Goal: Information Seeking & Learning: Check status

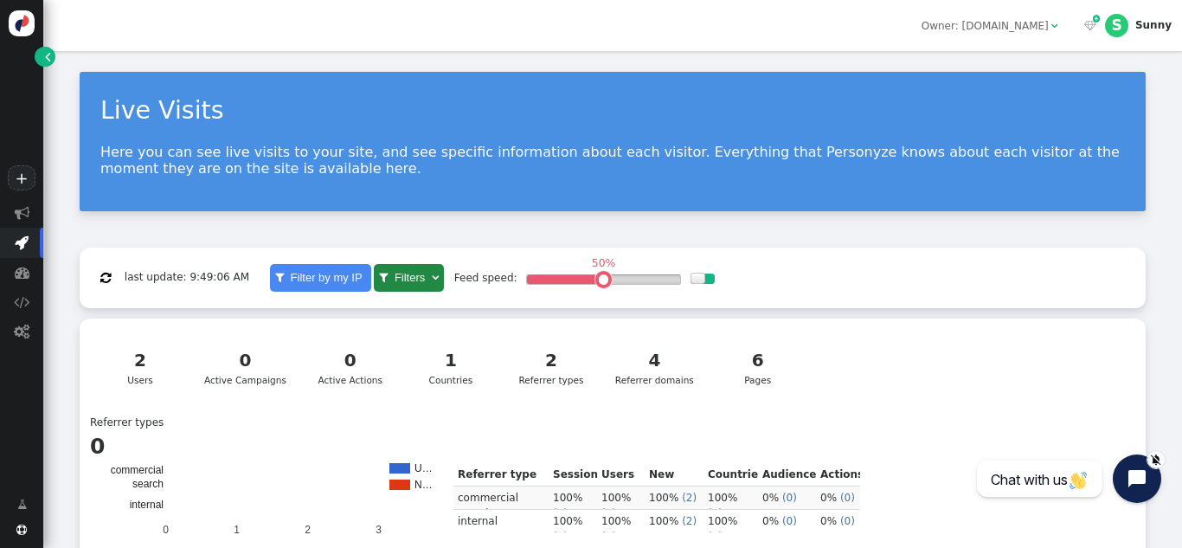
scroll to position [419, 0]
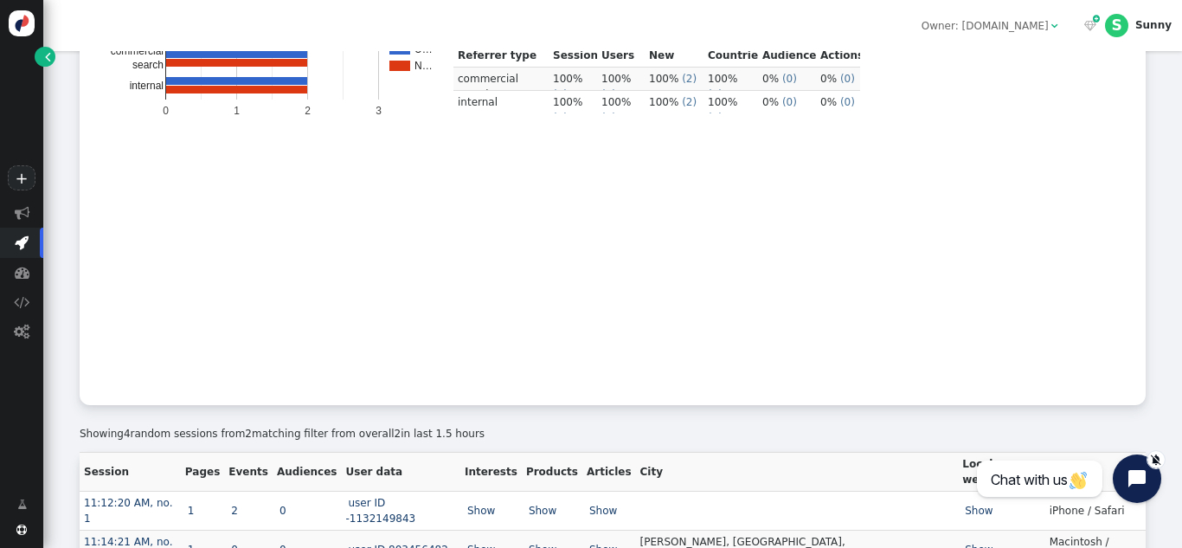
click at [337, 235] on rect "A chart." at bounding box center [272, 217] width 346 height 346
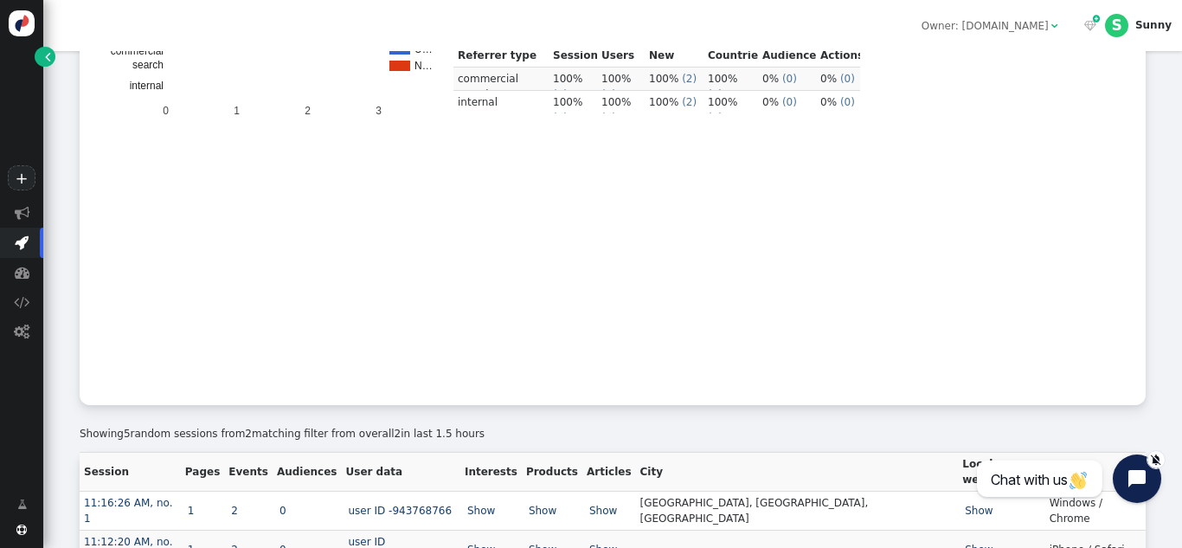
scroll to position [489, 0]
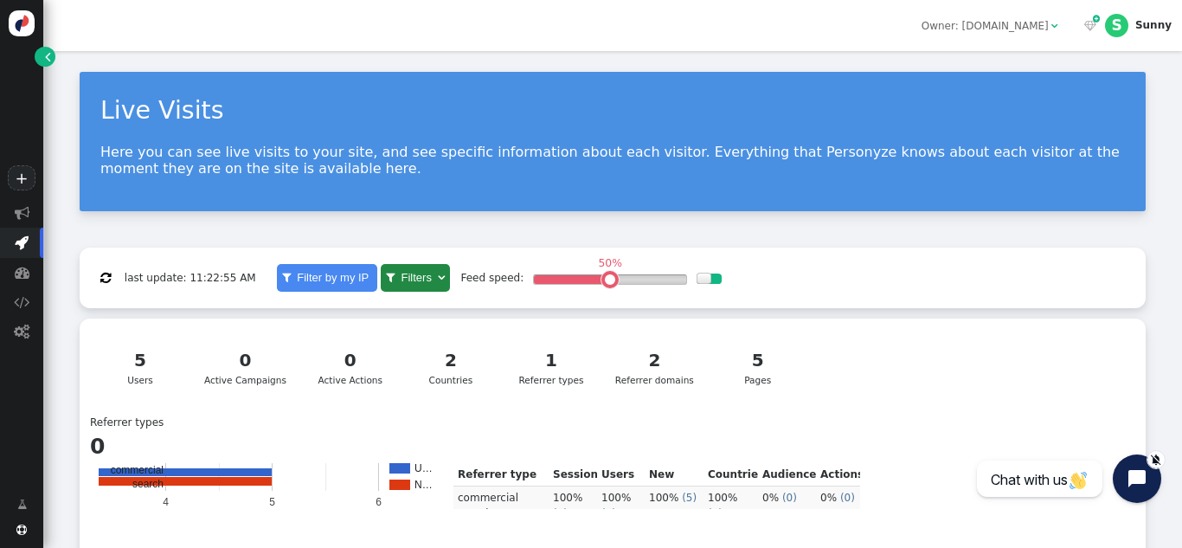
click at [763, 364] on div "5" at bounding box center [757, 360] width 73 height 26
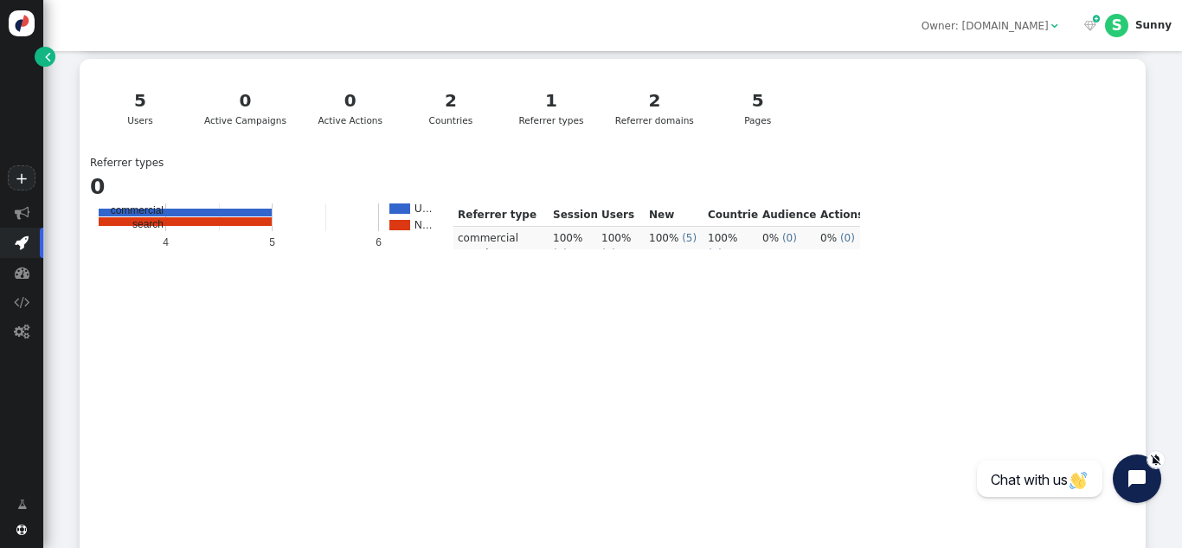
scroll to position [489, 0]
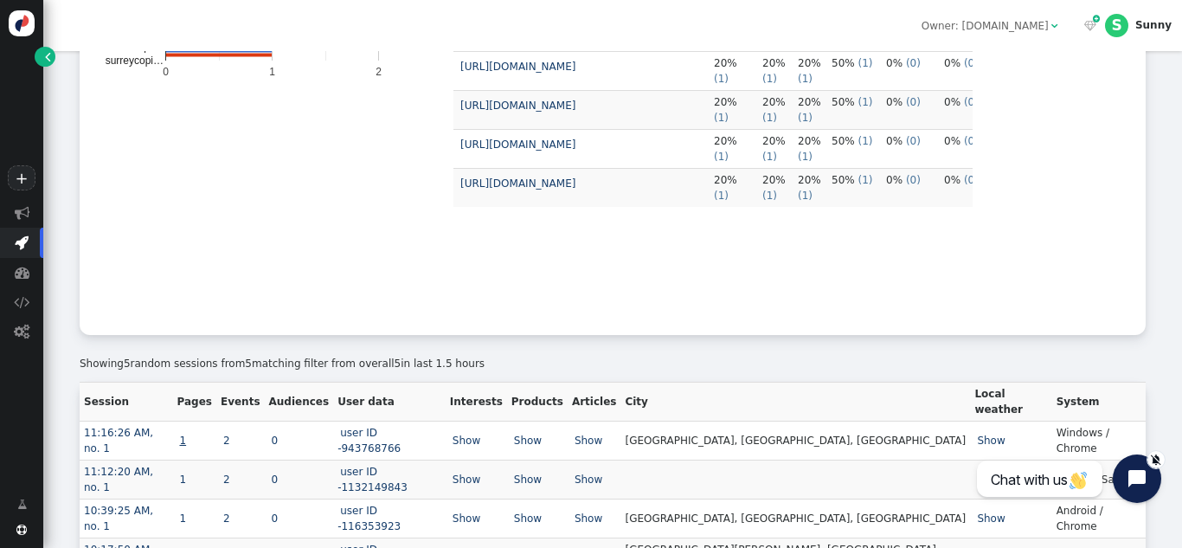
click at [189, 434] on link "1" at bounding box center [183, 440] width 12 height 12
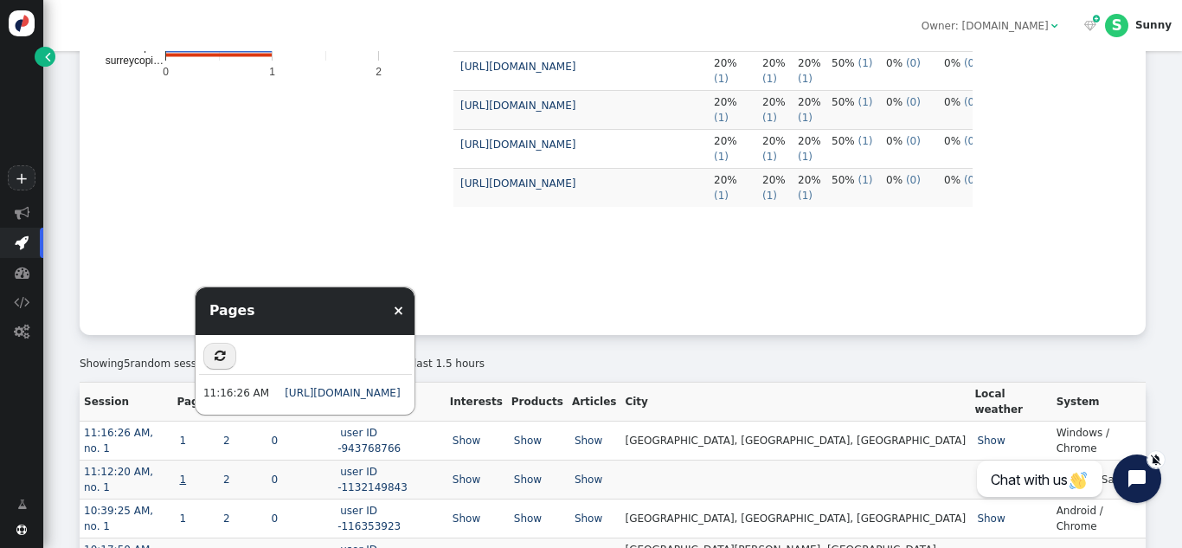
click at [189, 473] on link "1" at bounding box center [183, 479] width 12 height 12
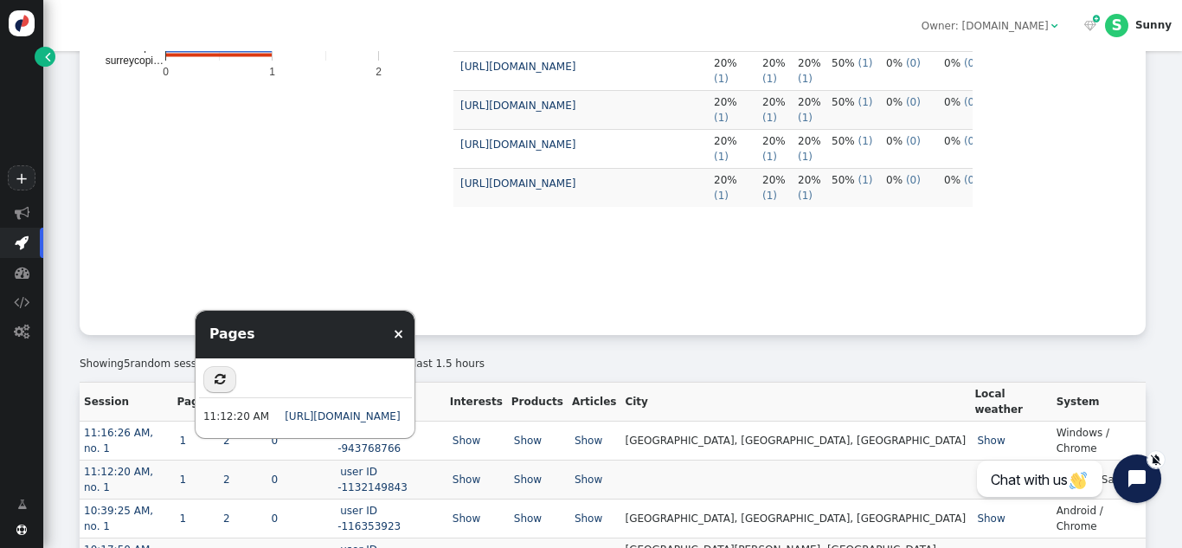
click at [189, 547] on link "1" at bounding box center [183, 557] width 12 height 12
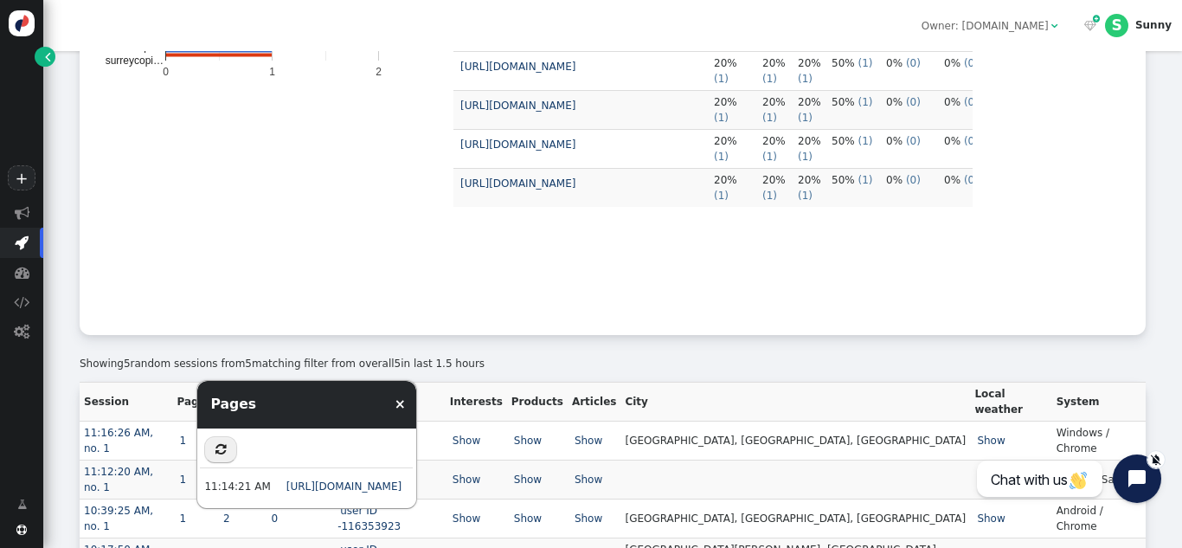
click at [842, 272] on td "URL Sessions Users New users Countries Audiences Actions https://surreycopierse…" at bounding box center [712, 149] width 519 height 350
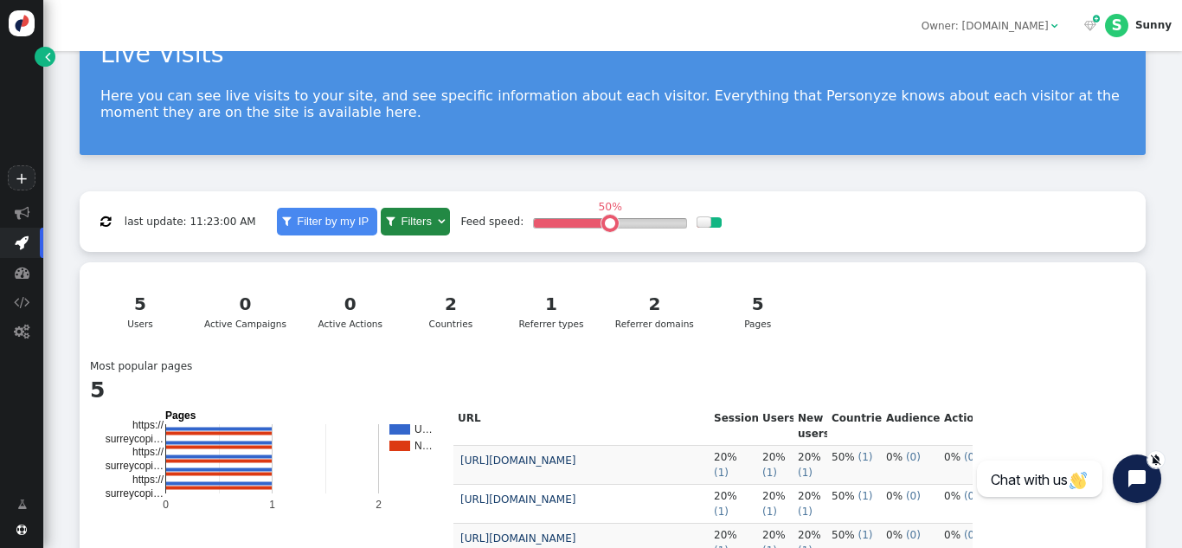
scroll to position [0, 0]
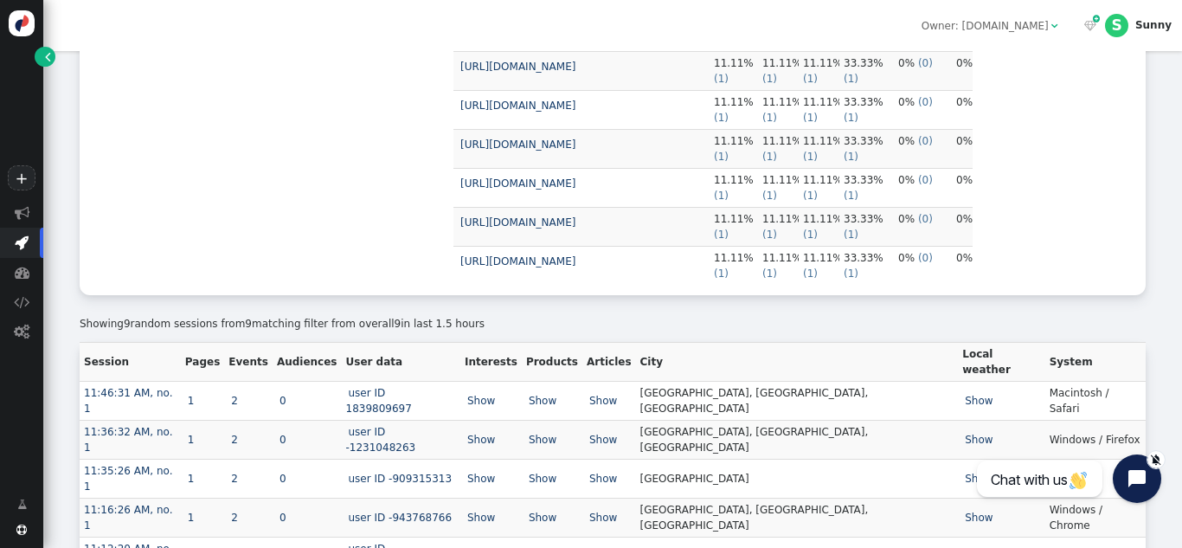
scroll to position [672, 0]
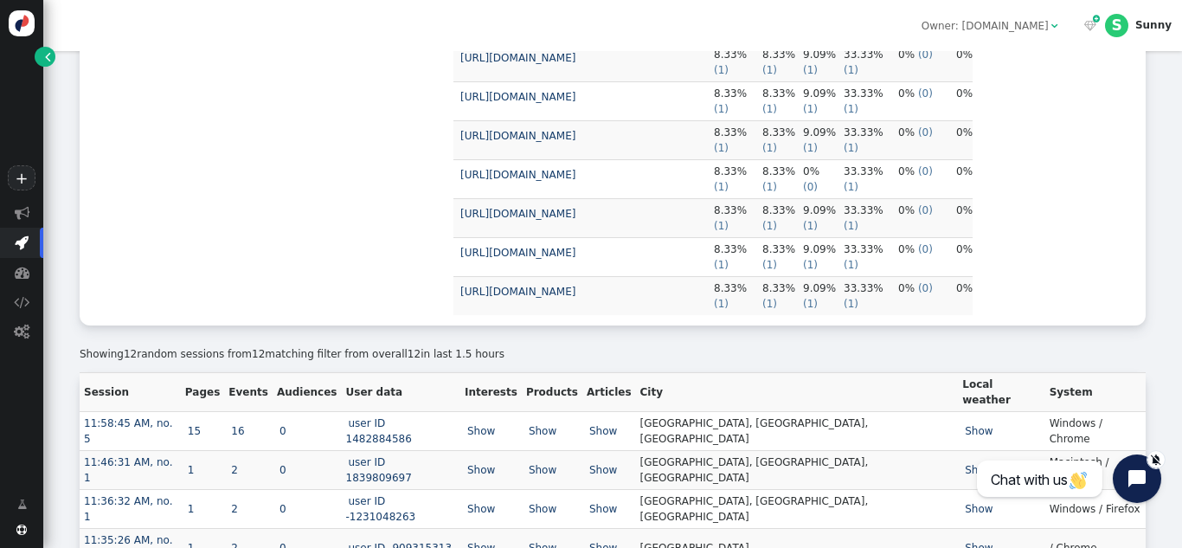
scroll to position [859, 0]
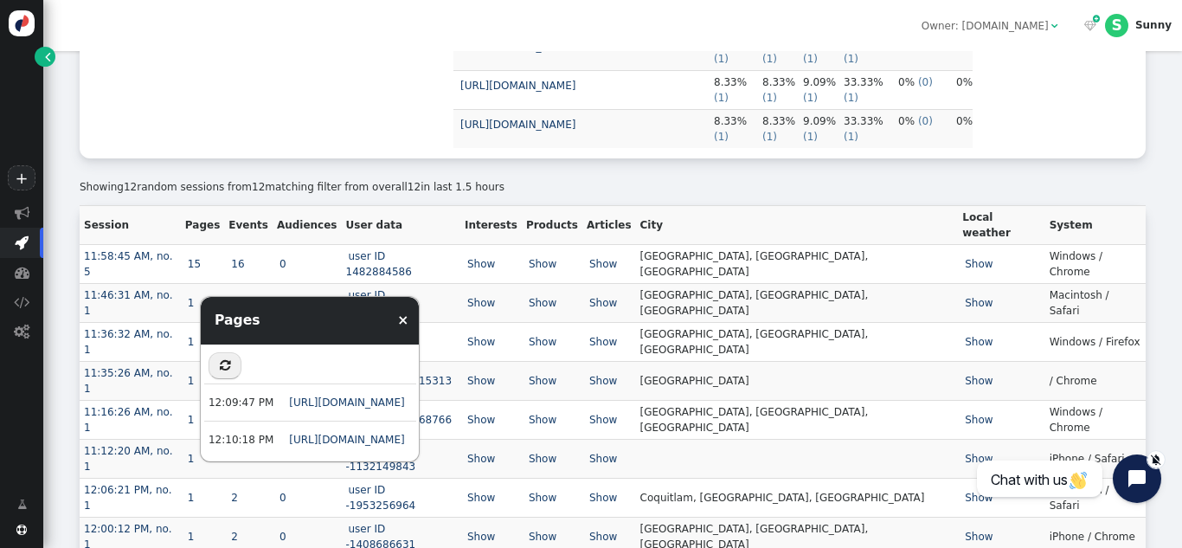
click at [974, 439] on td "Show" at bounding box center [1001, 458] width 87 height 39
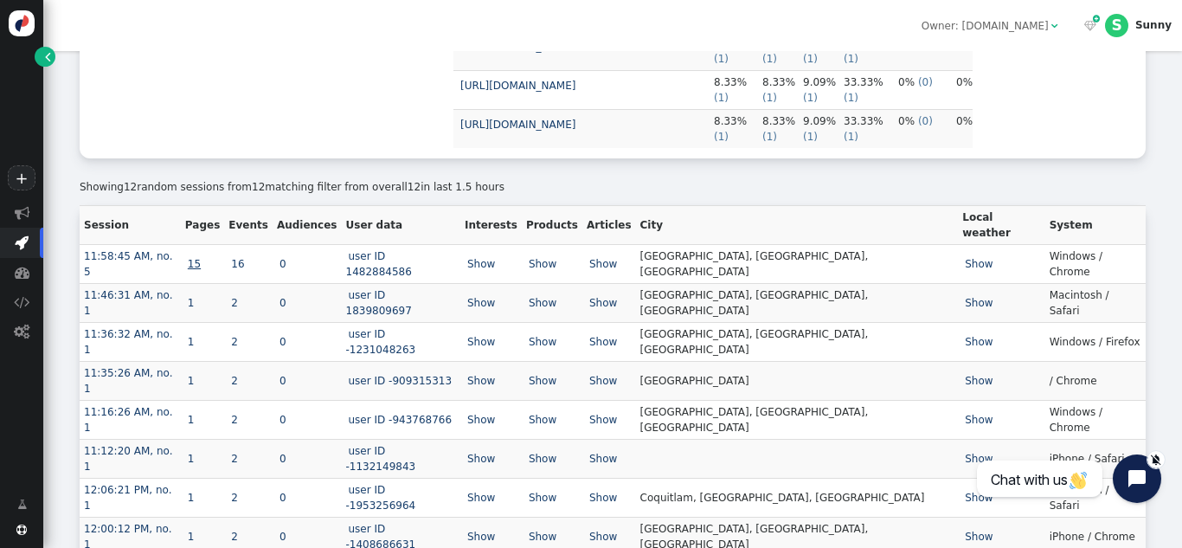
click at [203, 260] on link "15" at bounding box center [194, 264] width 18 height 12
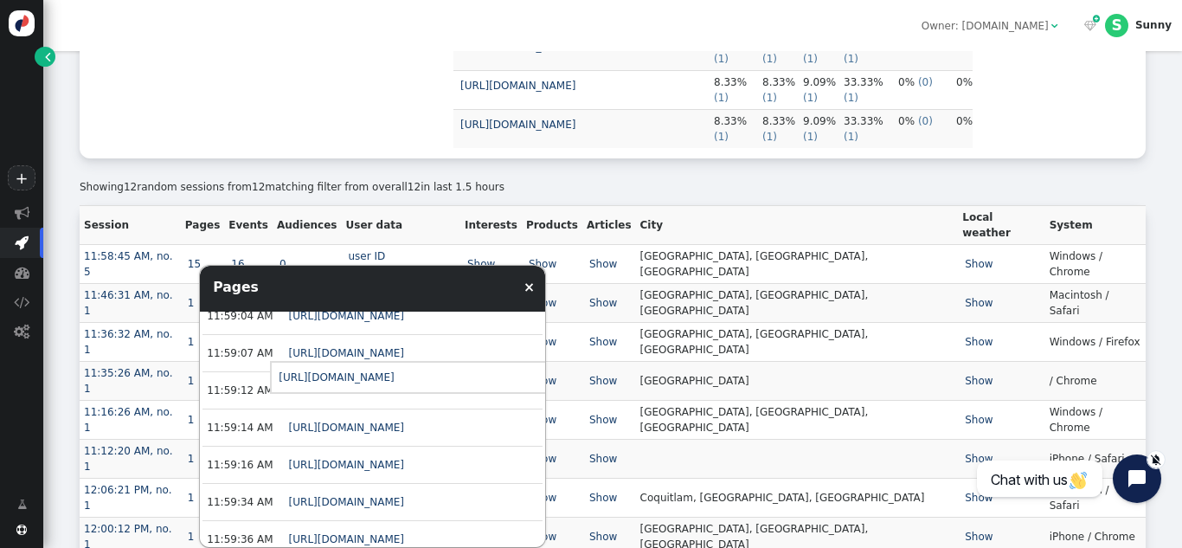
scroll to position [0, 0]
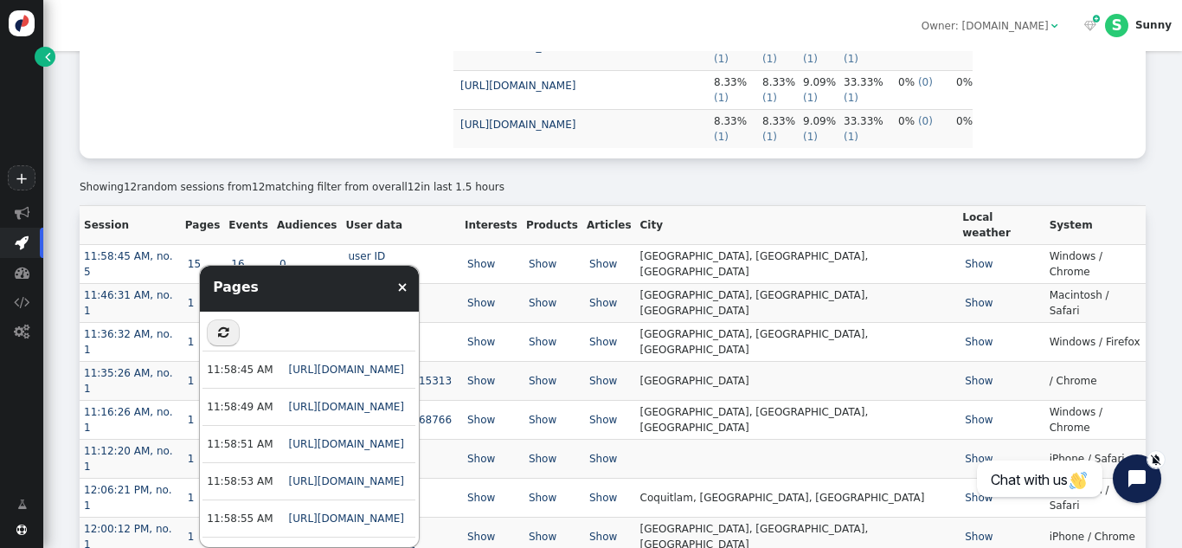
click at [215, 329] on button "" at bounding box center [223, 332] width 33 height 27
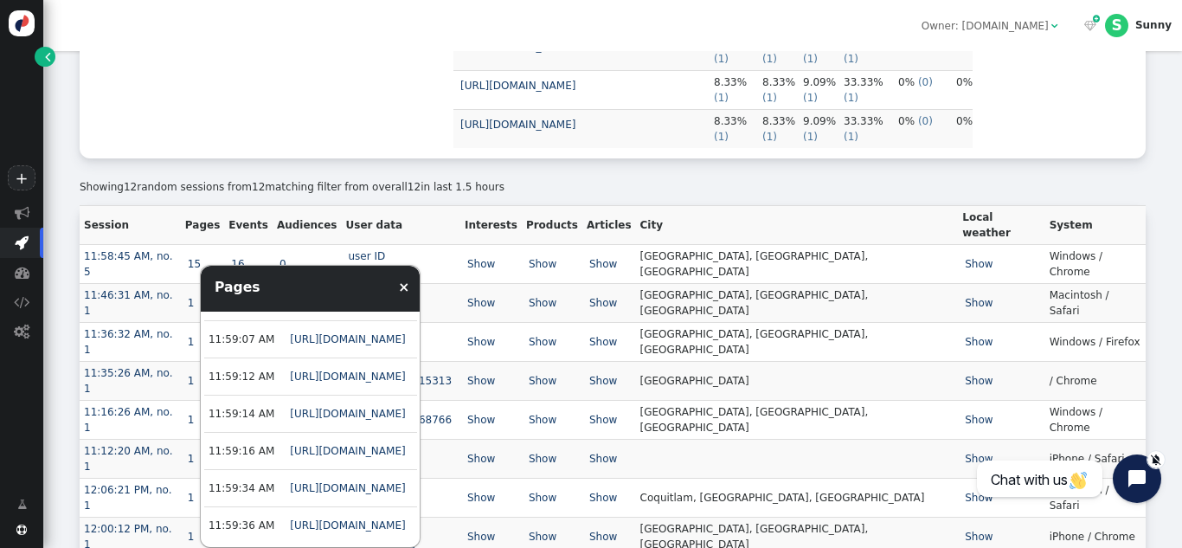
scroll to position [351, 0]
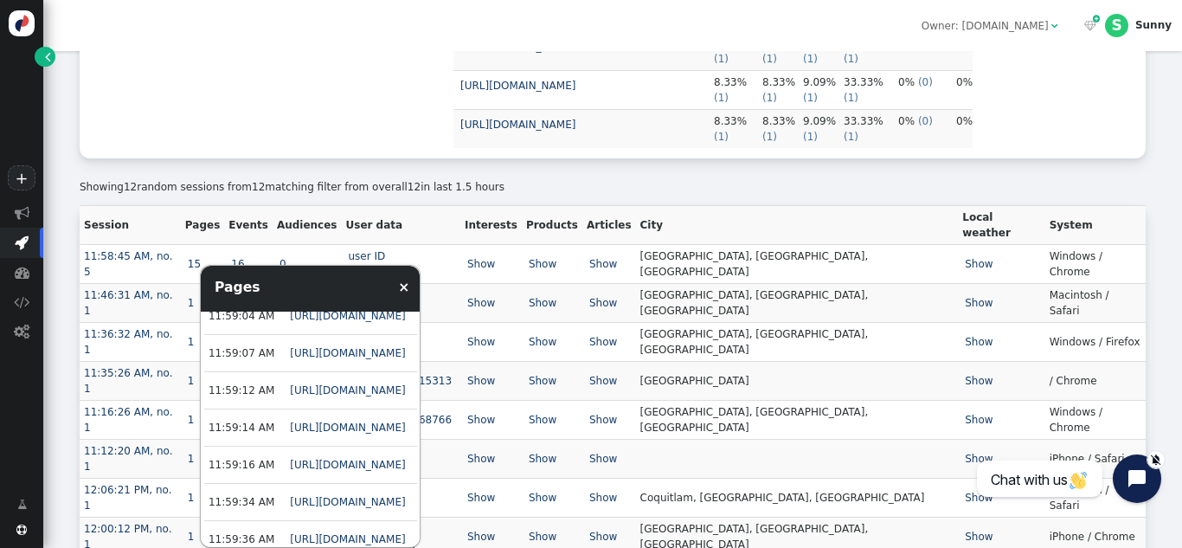
click at [884, 361] on td "[GEOGRAPHIC_DATA]" at bounding box center [797, 380] width 323 height 39
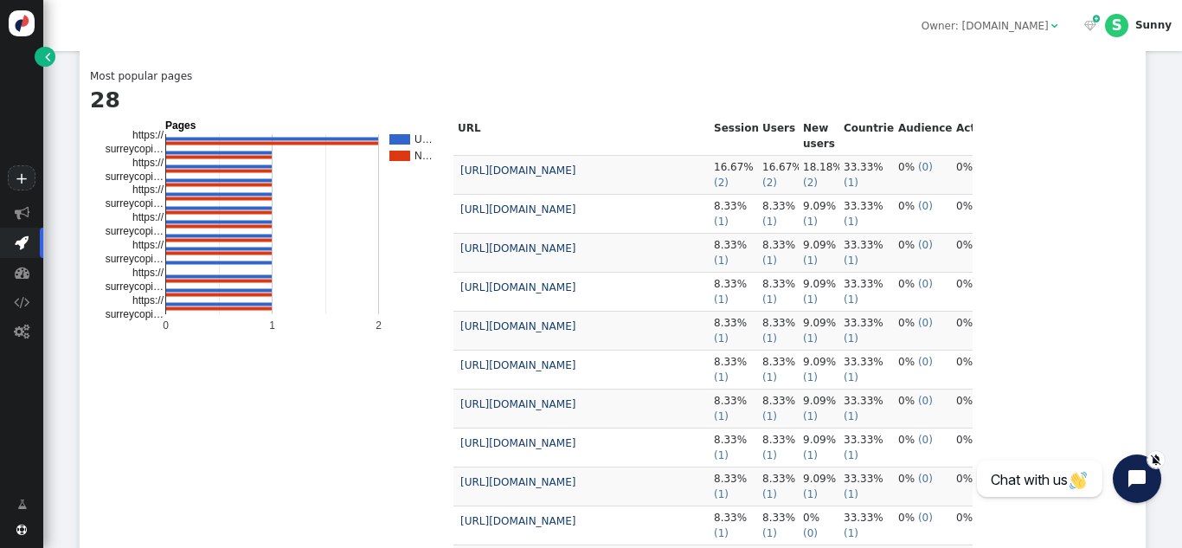
scroll to position [692, 0]
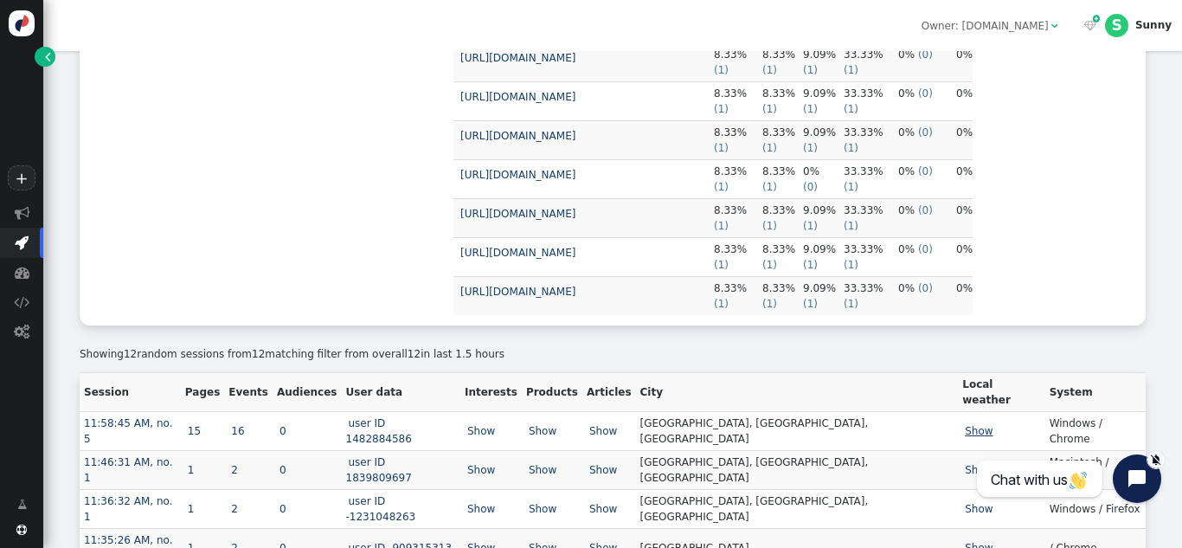
click at [962, 427] on link "Show" at bounding box center [978, 431] width 33 height 12
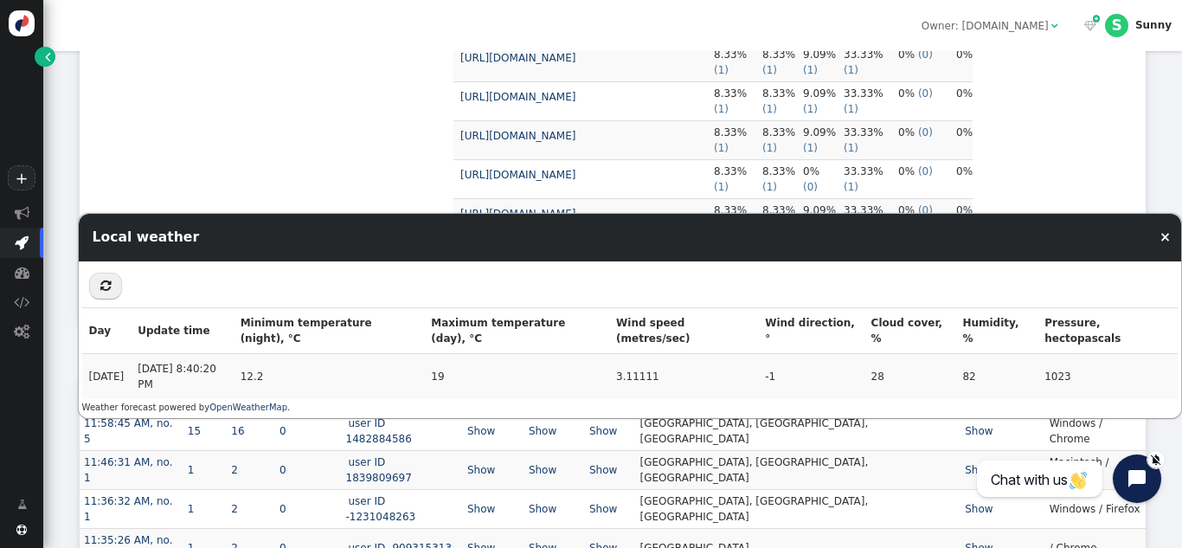
click at [798, 450] on td "[GEOGRAPHIC_DATA], [GEOGRAPHIC_DATA], [GEOGRAPHIC_DATA]" at bounding box center [797, 469] width 323 height 39
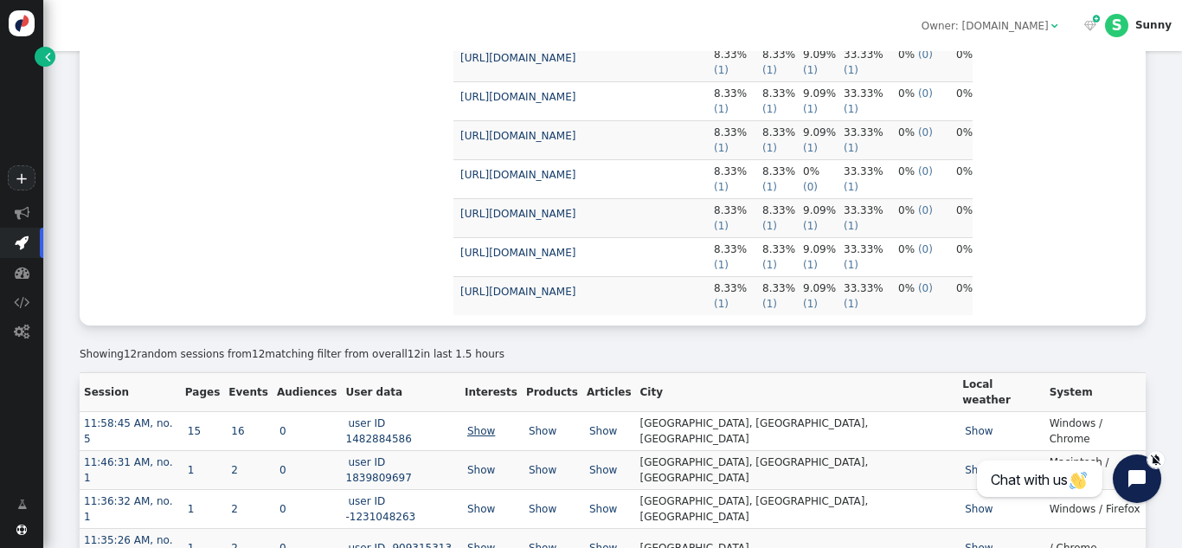
click at [498, 427] on link "Show" at bounding box center [481, 431] width 33 height 12
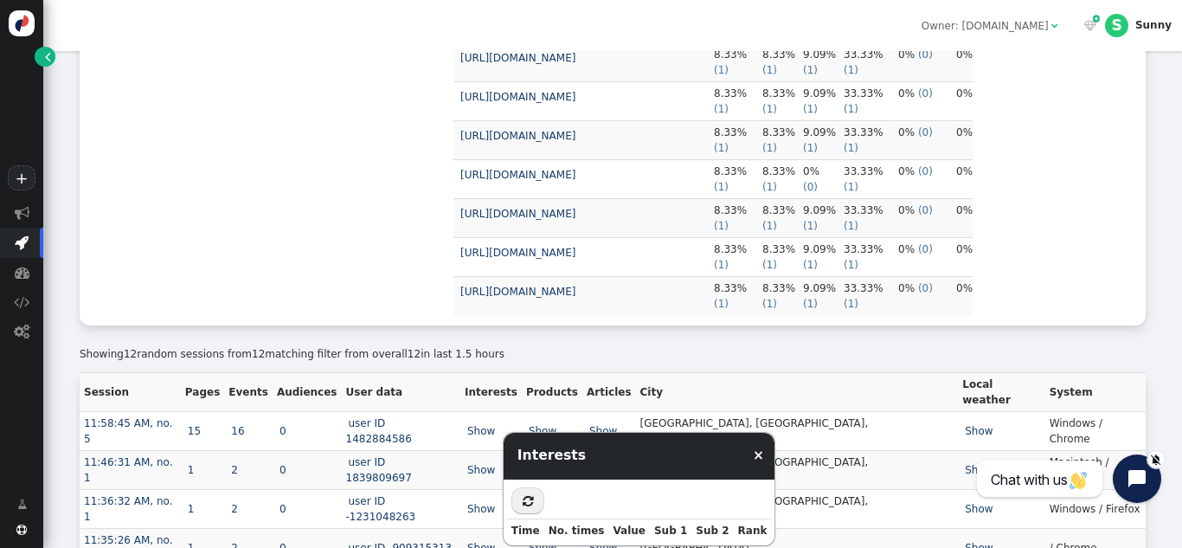
click at [559, 425] on link "Show" at bounding box center [542, 431] width 33 height 12
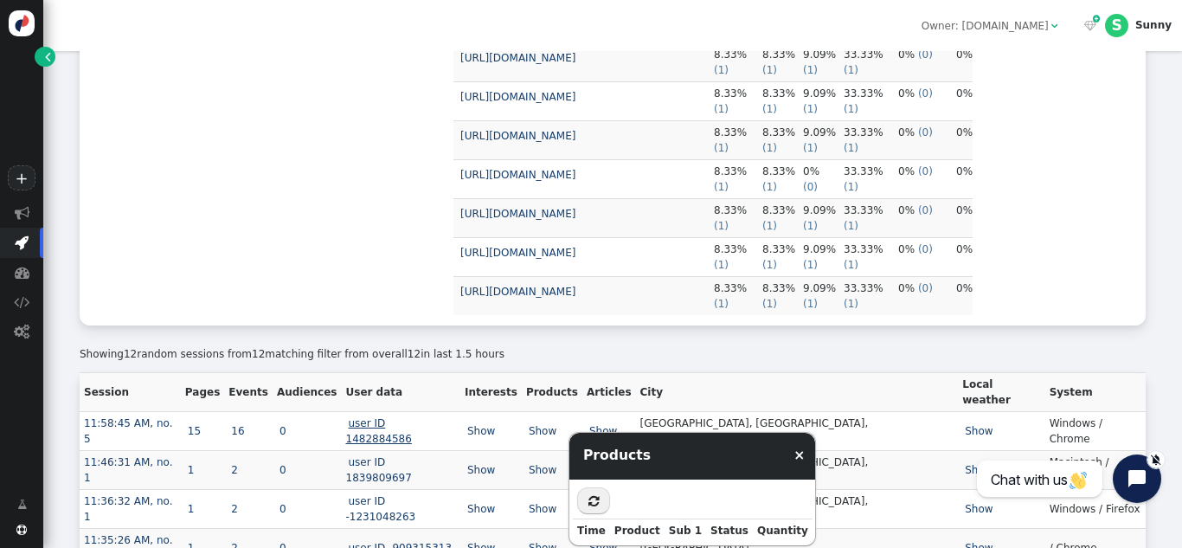
click at [406, 427] on link "user ID 1482884586" at bounding box center [380, 431] width 68 height 28
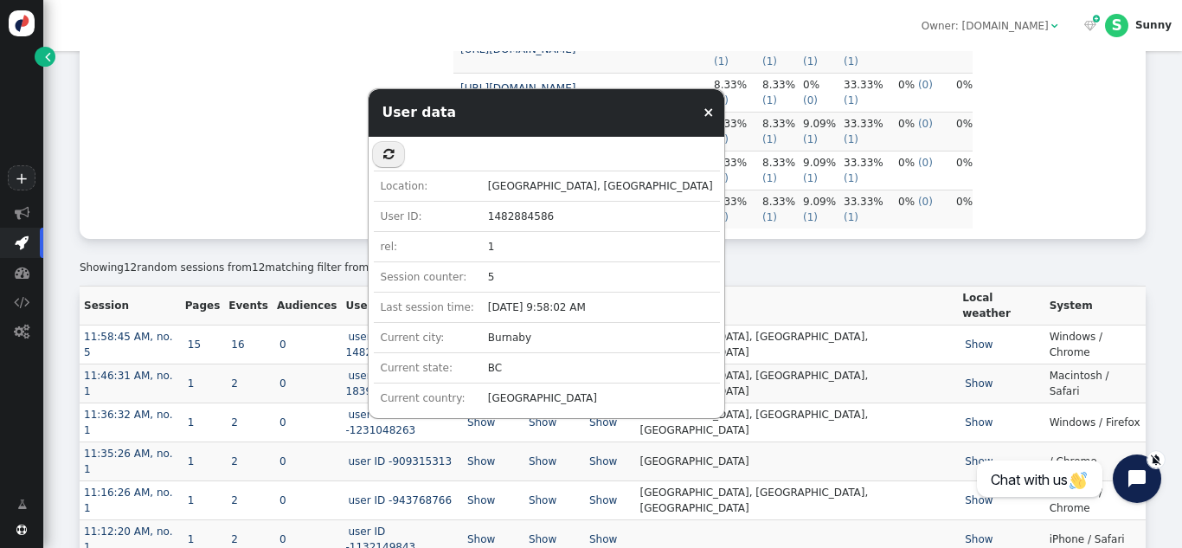
scroll to position [859, 0]
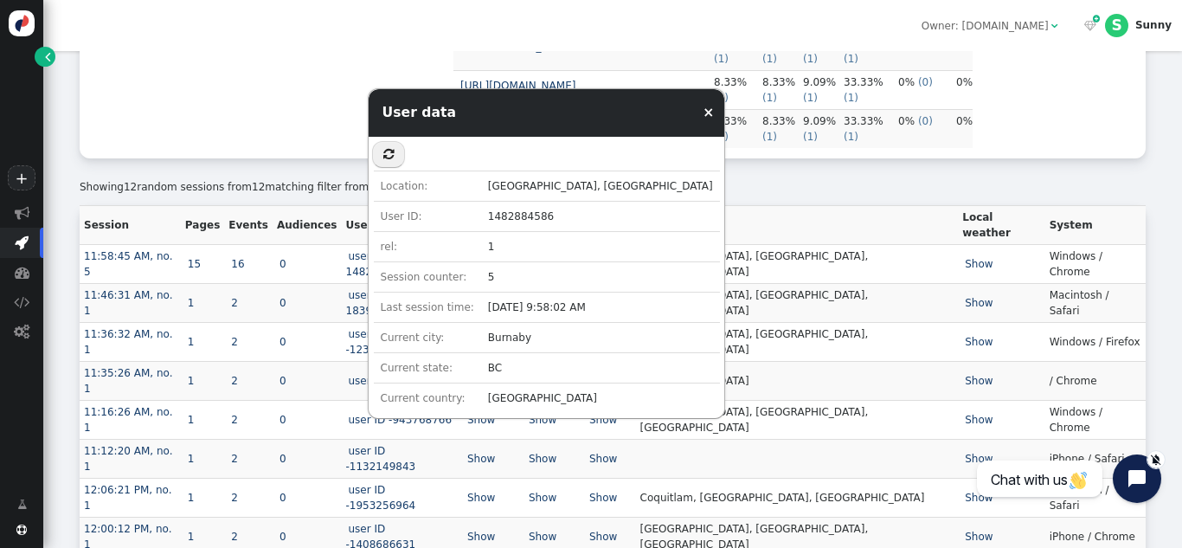
drag, startPoint x: 470, startPoint y: 306, endPoint x: 570, endPoint y: 320, distance: 101.3
click at [570, 318] on td "Aug 19, 25 9:58:02 AM" at bounding box center [600, 307] width 239 height 30
click at [636, 322] on td "Show" at bounding box center [609, 341] width 54 height 39
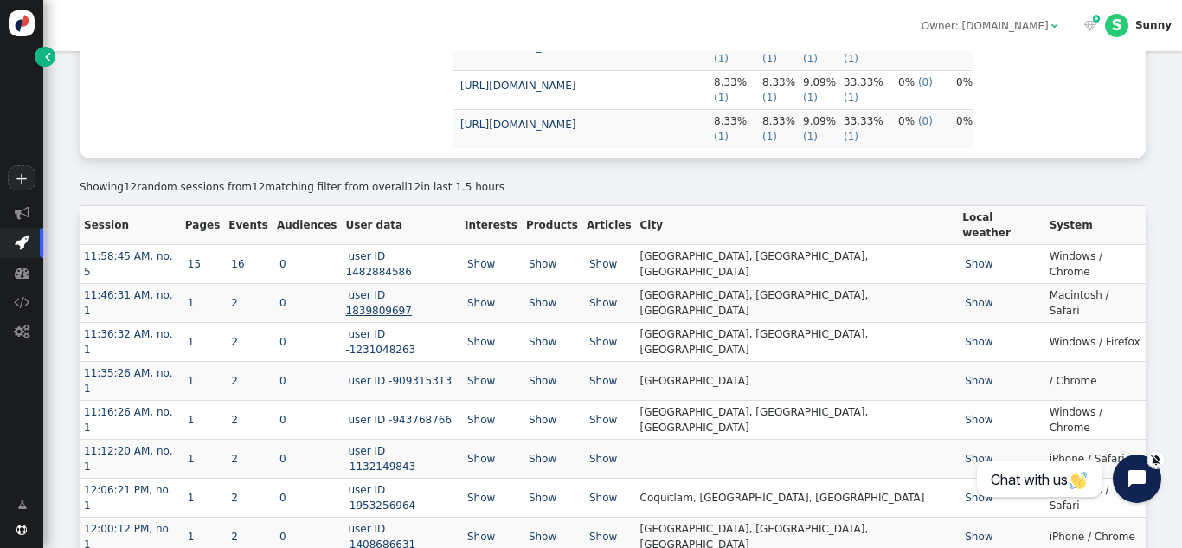
click at [408, 289] on link "user ID 1839809697" at bounding box center [380, 303] width 68 height 28
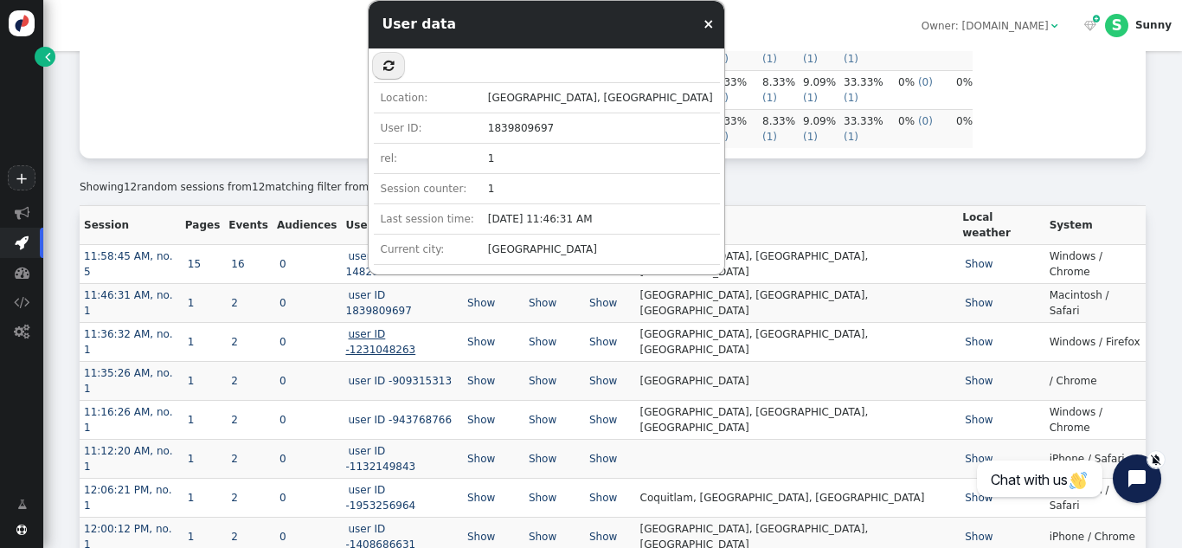
click at [419, 328] on link "user ID -1231048263" at bounding box center [382, 342] width 73 height 28
click at [430, 375] on link "user ID -909315313" at bounding box center [400, 381] width 109 height 12
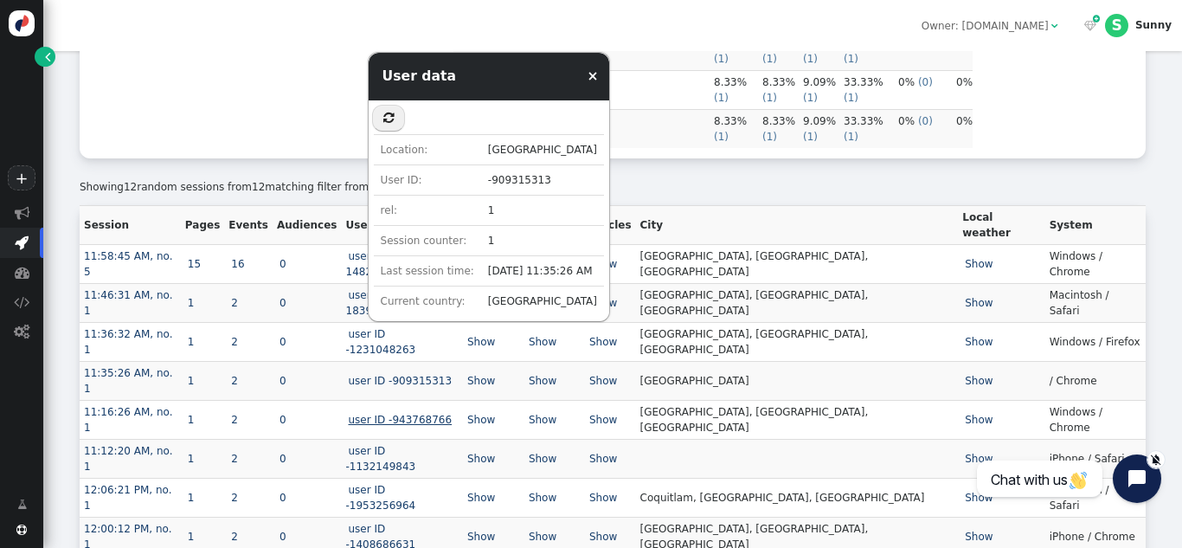
click at [430, 414] on link "user ID -943768766" at bounding box center [400, 420] width 109 height 12
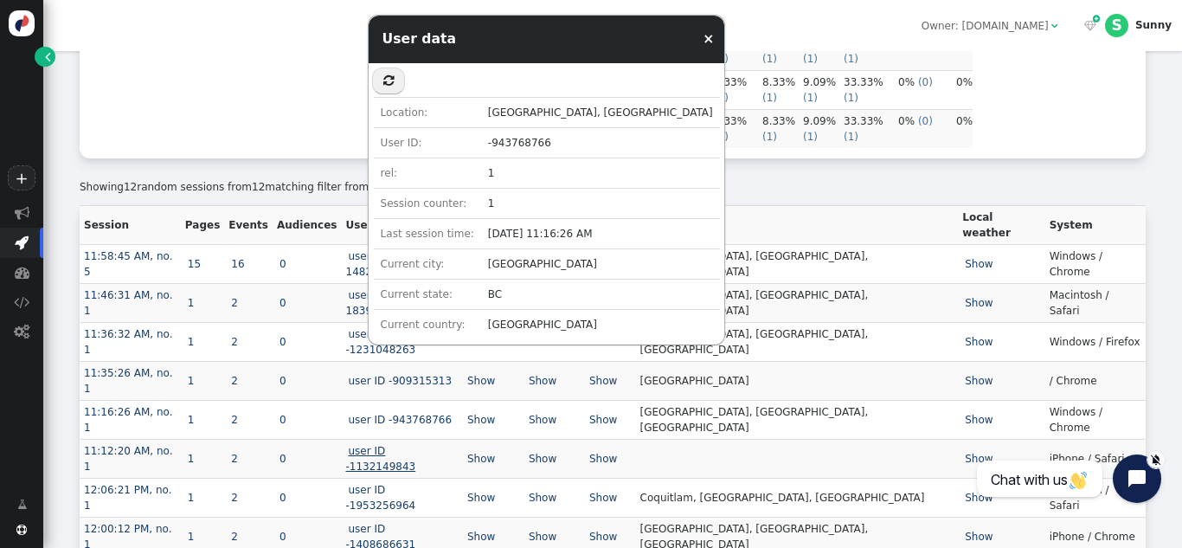
click at [419, 445] on link "user ID -1132149843" at bounding box center [382, 459] width 73 height 28
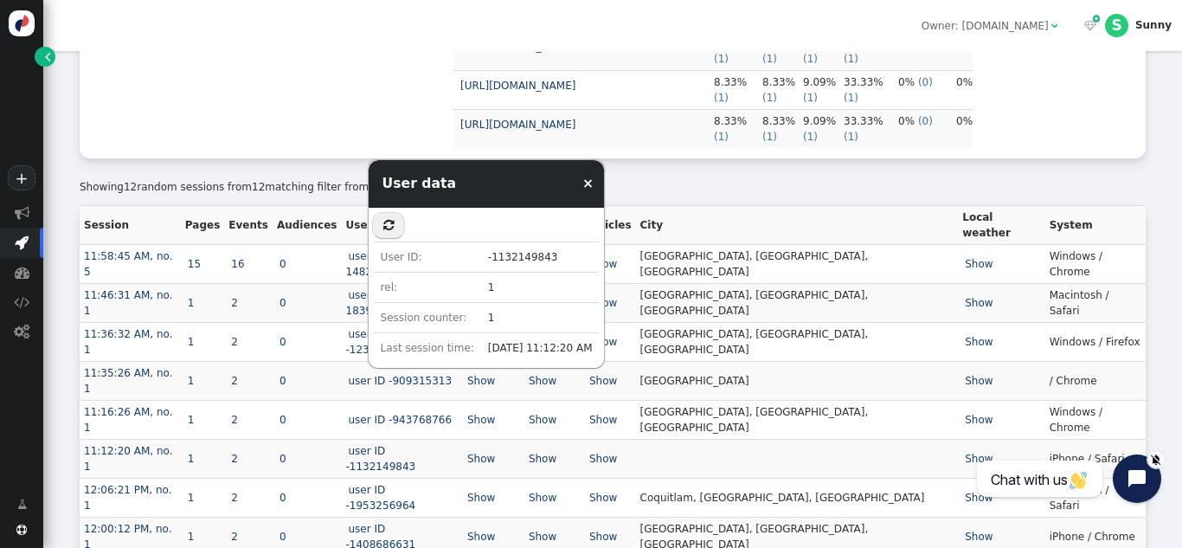
click at [433, 478] on td "user ID -1953256964" at bounding box center [401, 497] width 119 height 39
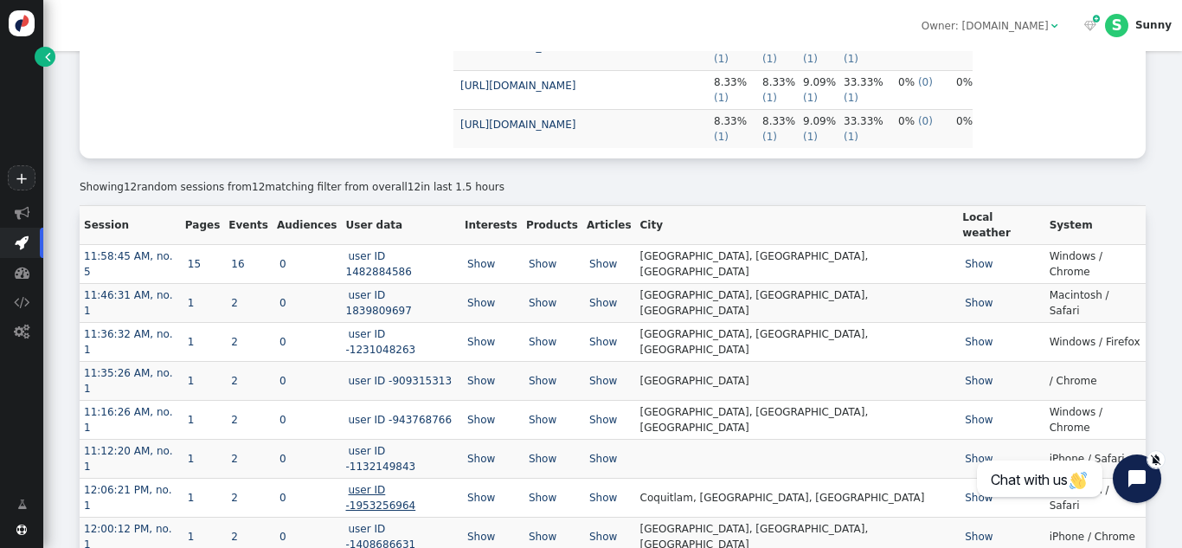
click at [419, 484] on link "user ID -1953256964" at bounding box center [382, 498] width 73 height 28
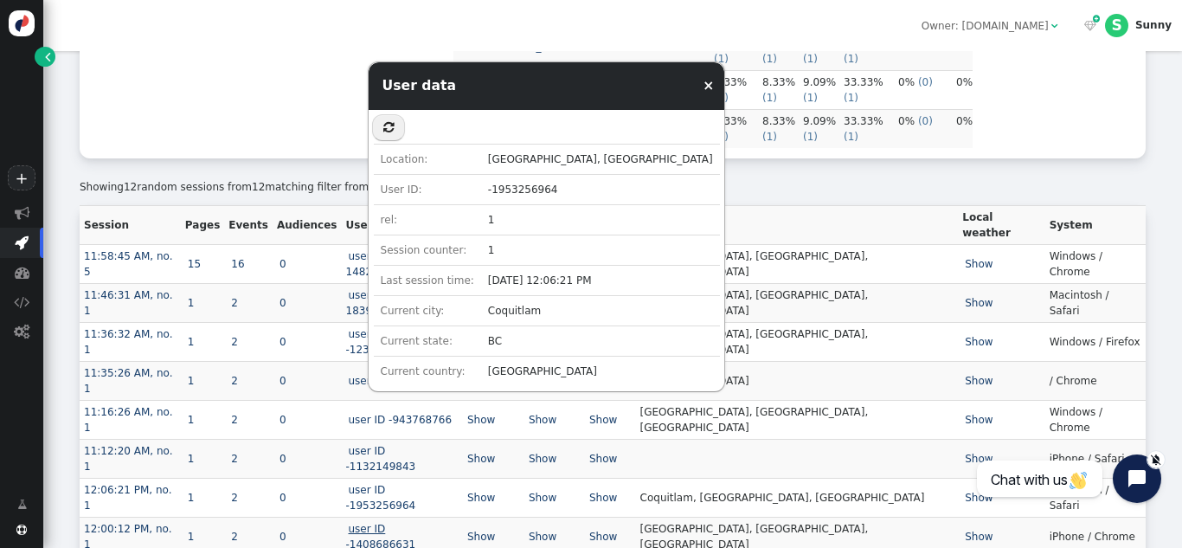
click at [419, 523] on link "user ID -1408686631" at bounding box center [382, 537] width 73 height 28
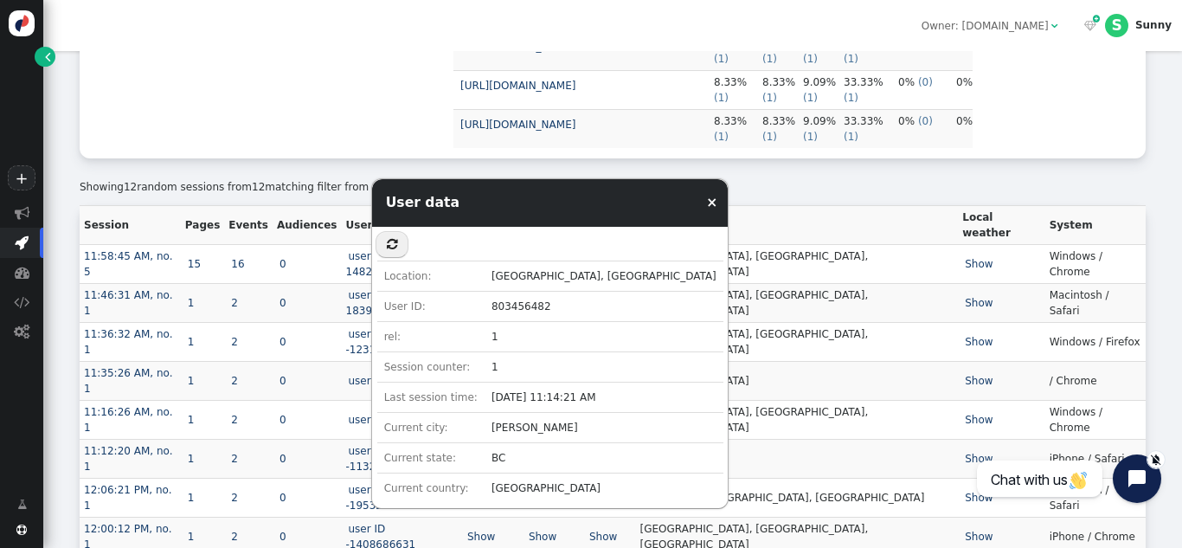
click at [713, 478] on td "Coquitlam, [GEOGRAPHIC_DATA], [GEOGRAPHIC_DATA]" at bounding box center [797, 497] width 323 height 39
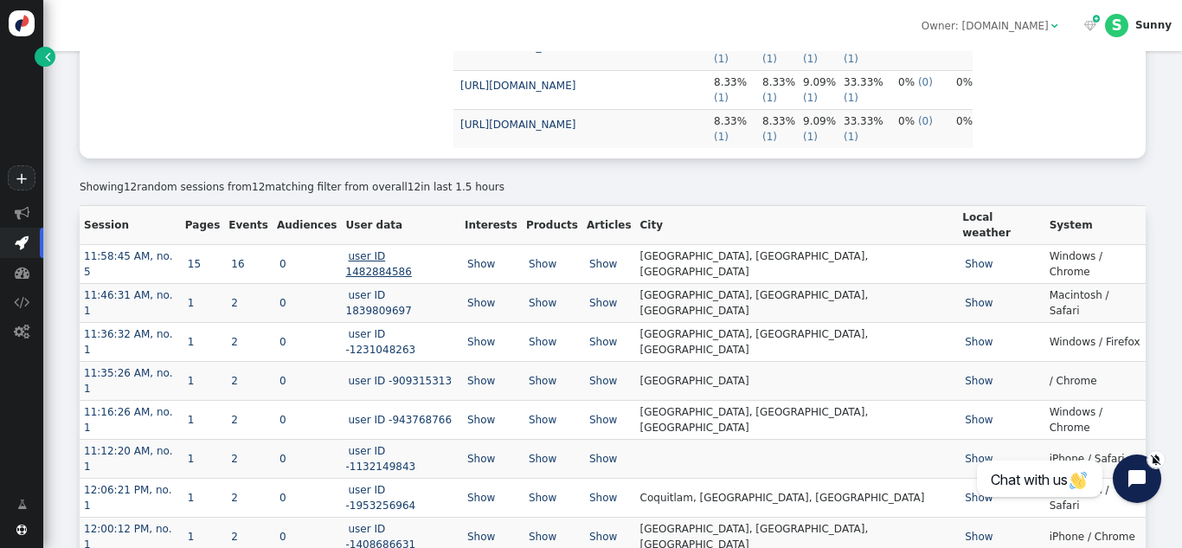
click at [415, 261] on link "user ID 1482884586" at bounding box center [380, 264] width 68 height 28
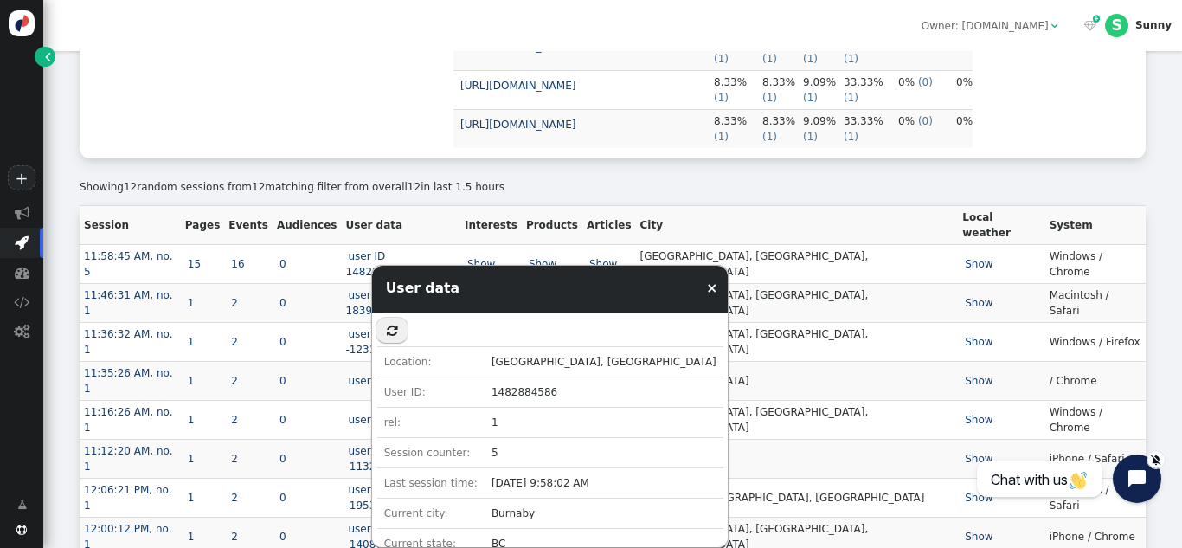
scroll to position [47, 0]
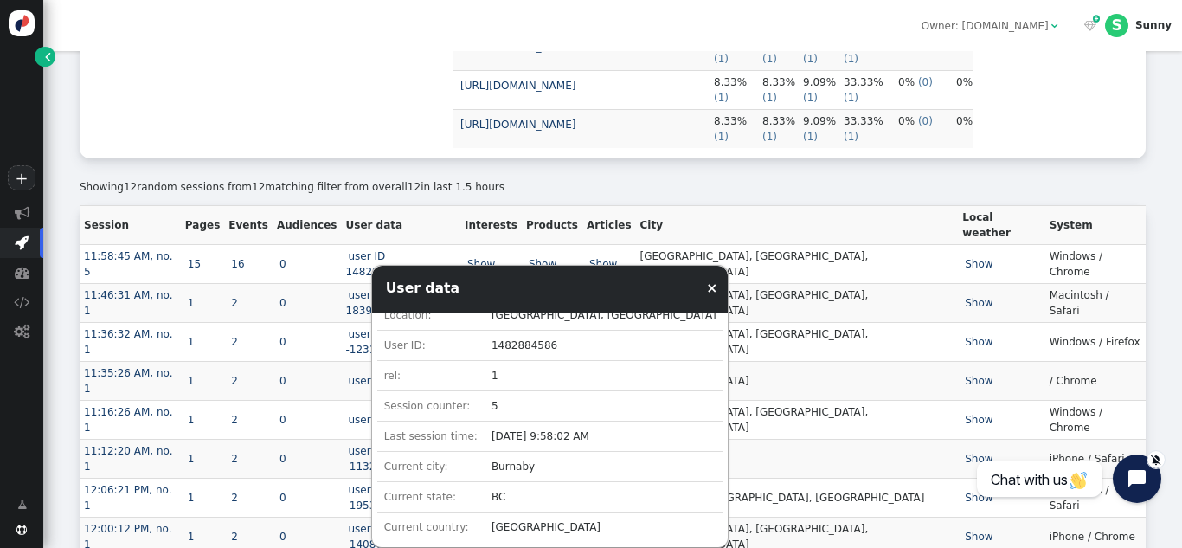
click at [758, 478] on td "Coquitlam, [GEOGRAPHIC_DATA], [GEOGRAPHIC_DATA]" at bounding box center [797, 497] width 323 height 39
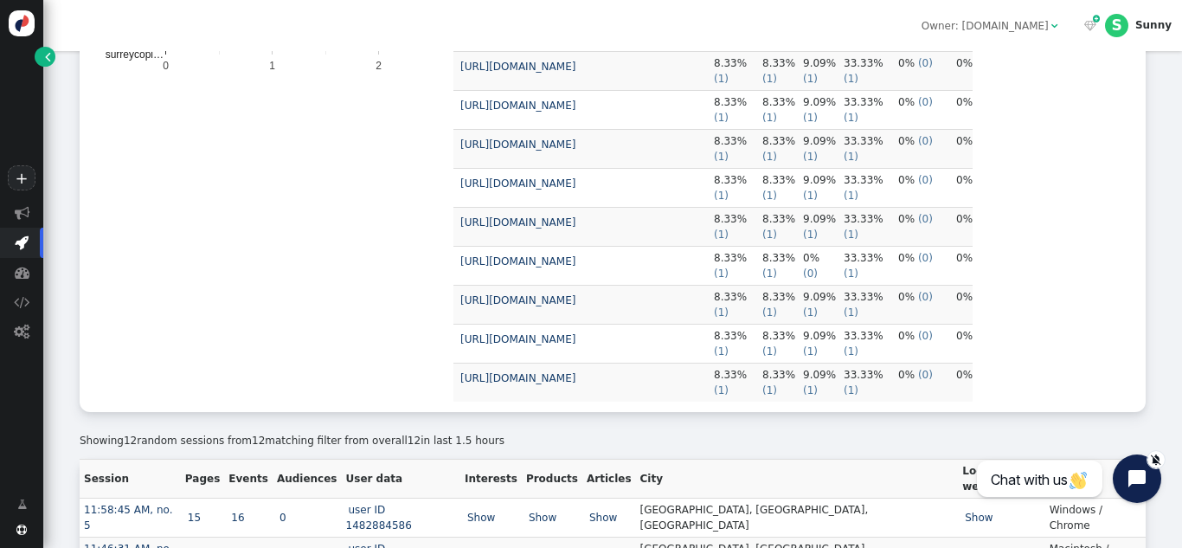
scroll to position [859, 0]
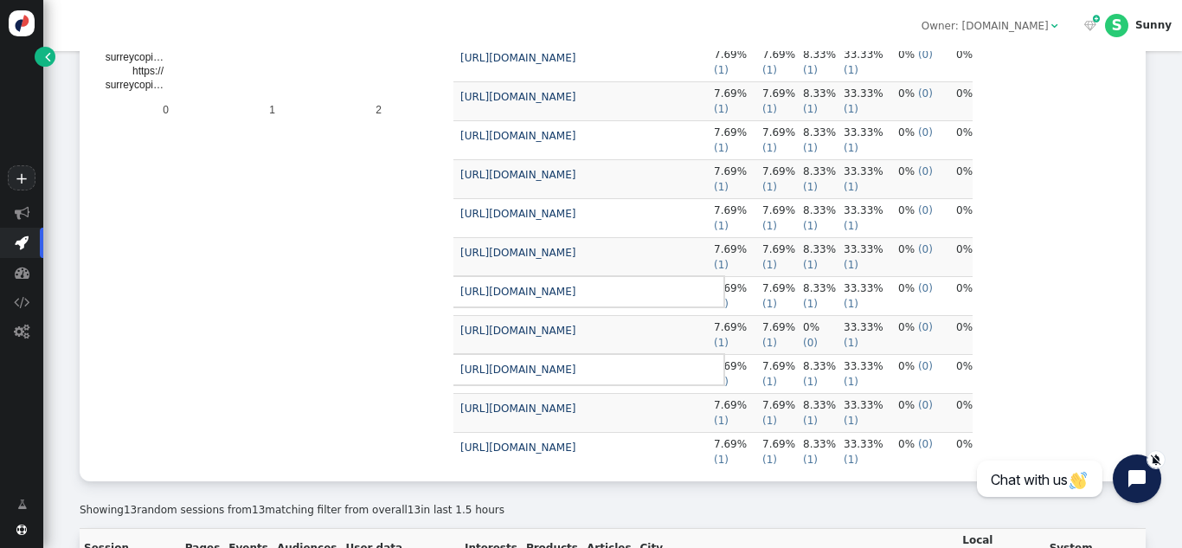
scroll to position [922, 0]
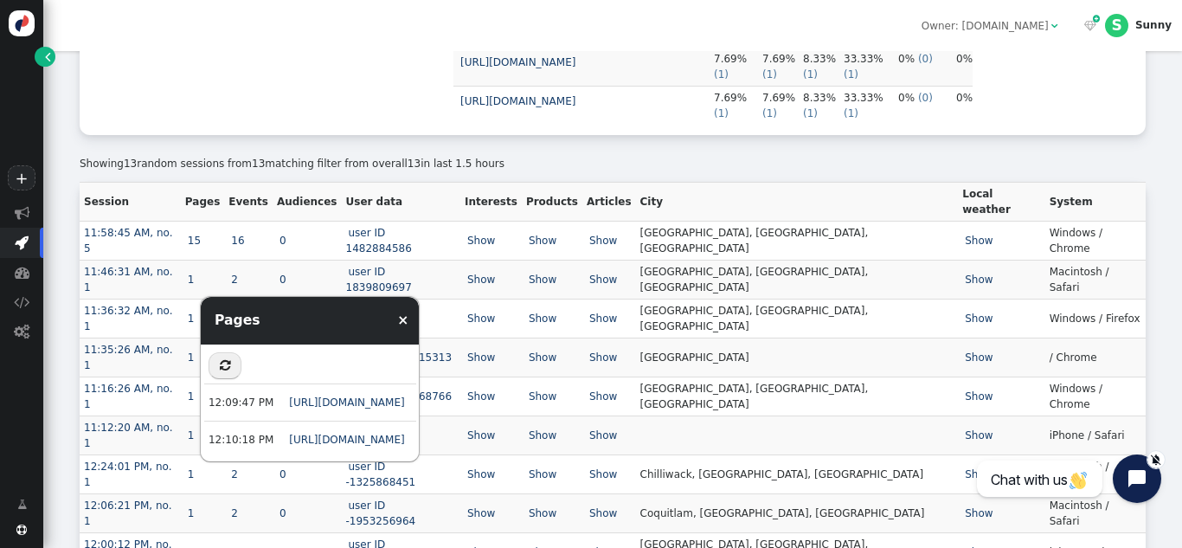
click at [177, 532] on td "12:00:12 PM, no. 1" at bounding box center [130, 551] width 101 height 39
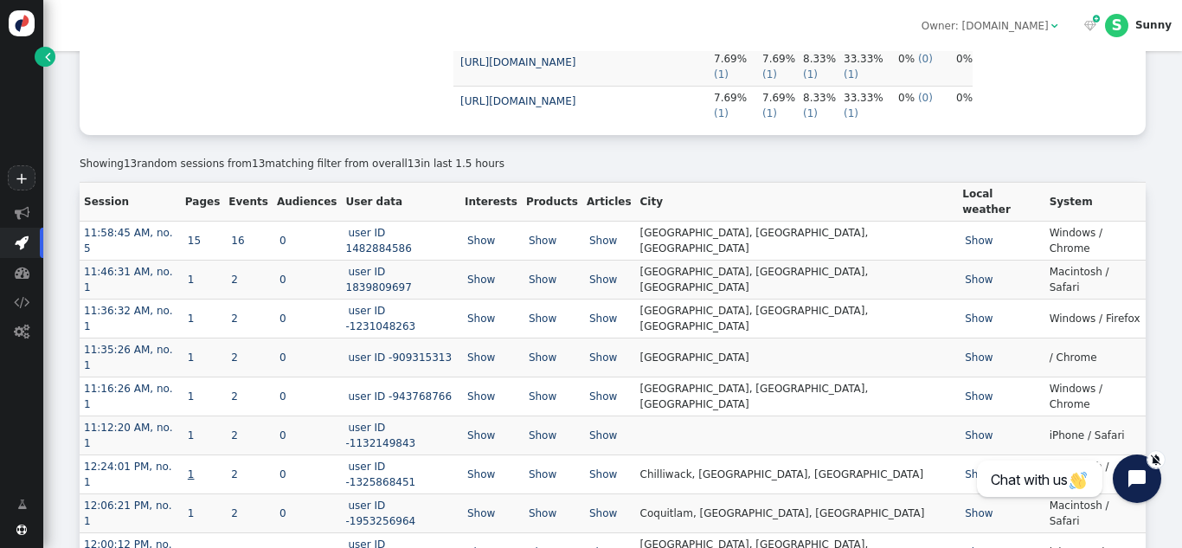
click at [197, 468] on link "1" at bounding box center [191, 474] width 12 height 12
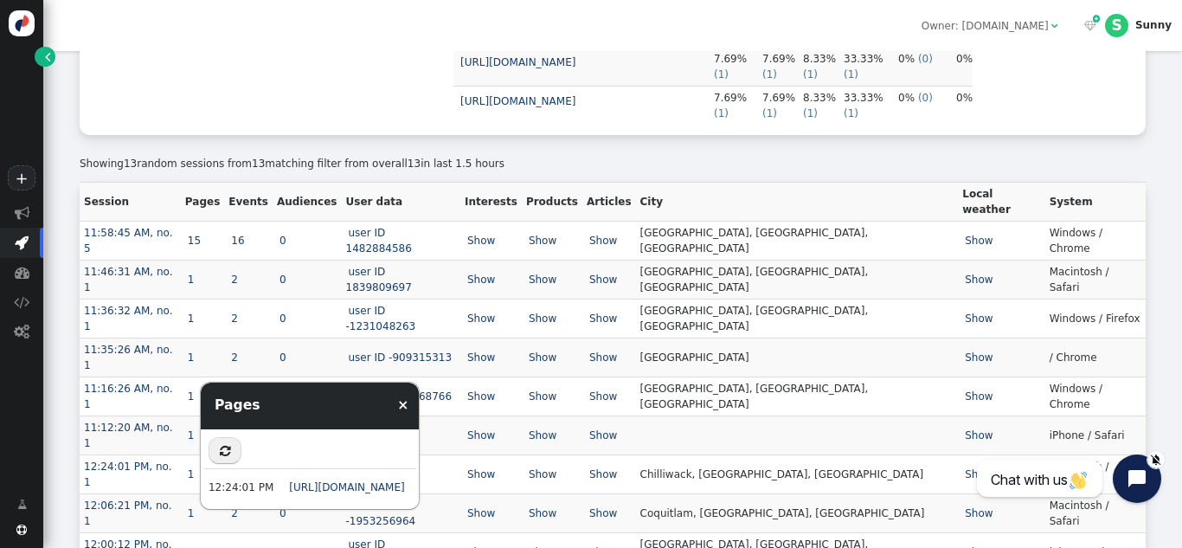
click at [181, 454] on td "12:24:01 PM, no. 1" at bounding box center [130, 473] width 101 height 39
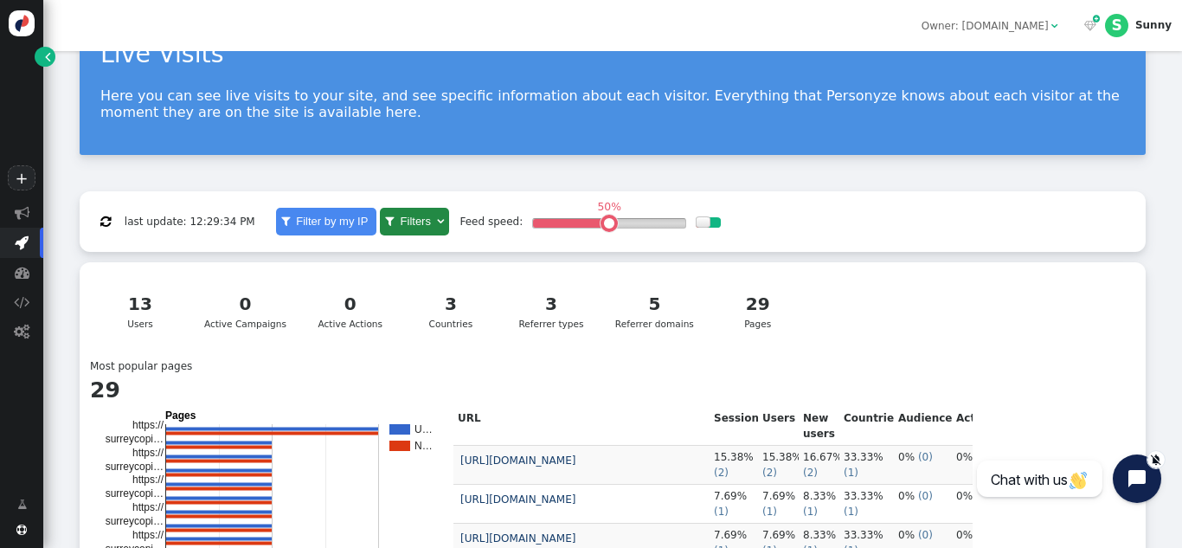
scroll to position [0, 0]
